Goal: Transaction & Acquisition: Purchase product/service

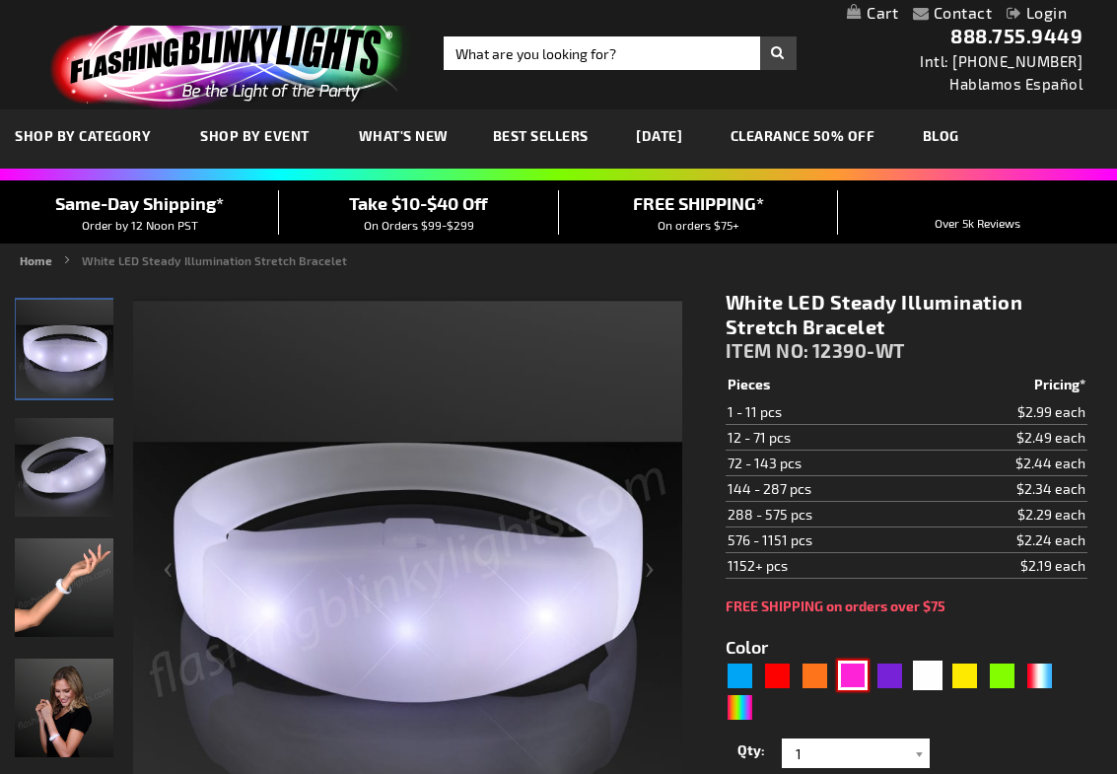
click at [854, 675] on div "Pink" at bounding box center [853, 676] width 30 height 30
type input "5639"
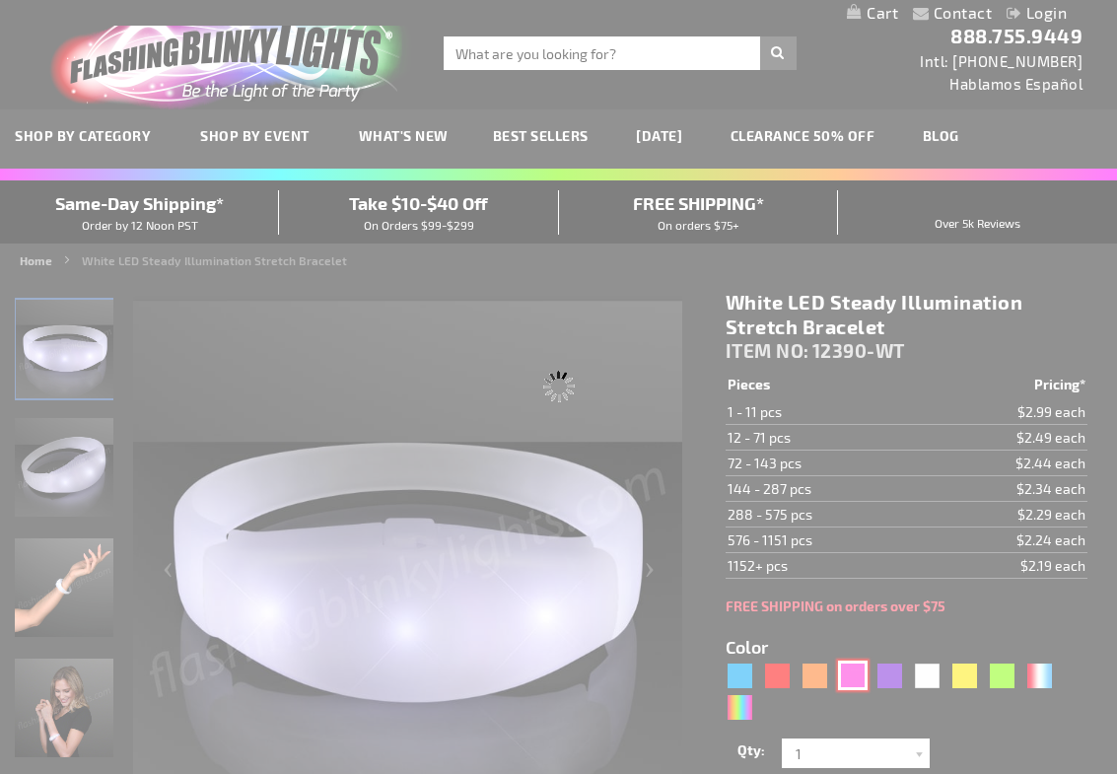
type input "12390-PK"
type input "Customize - Pink LED Steady Illumination Stretch Bracelet - ITEM NO: 12390-PK"
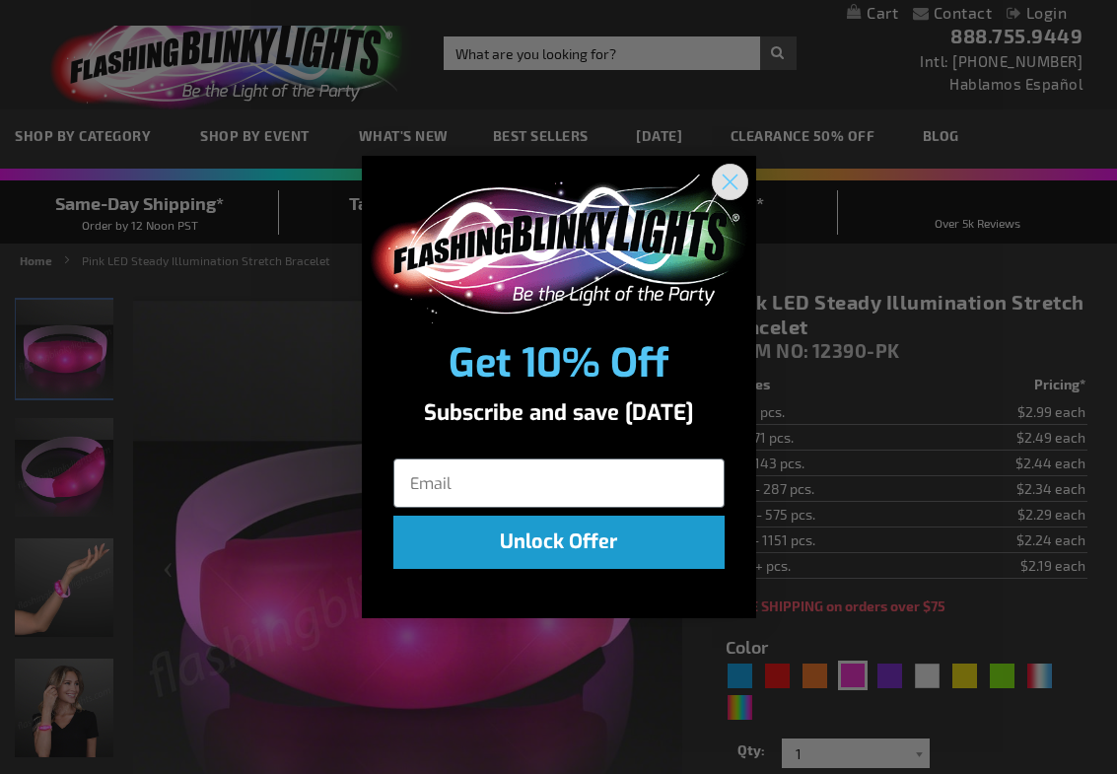
click at [731, 186] on circle "Close dialog" at bounding box center [729, 182] width 33 height 33
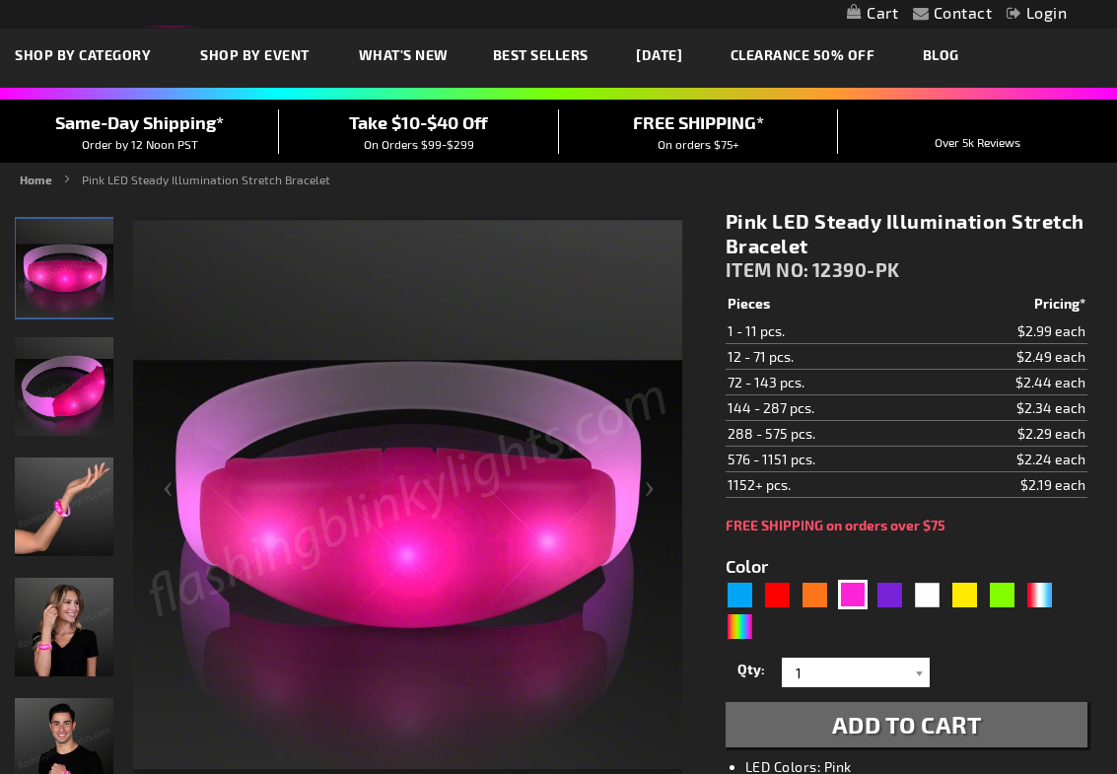
scroll to position [84, 0]
